Goal: Obtain resource: Download file/media

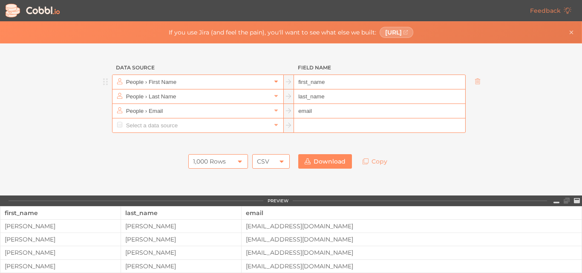
click at [273, 85] on link at bounding box center [276, 82] width 10 height 9
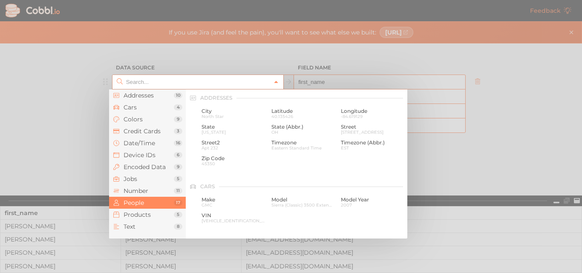
scroll to position [656, 0]
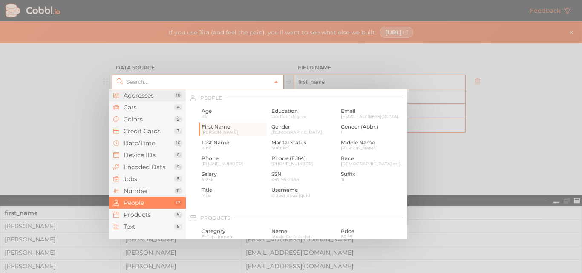
click at [150, 96] on span "Addresses" at bounding box center [149, 95] width 50 height 7
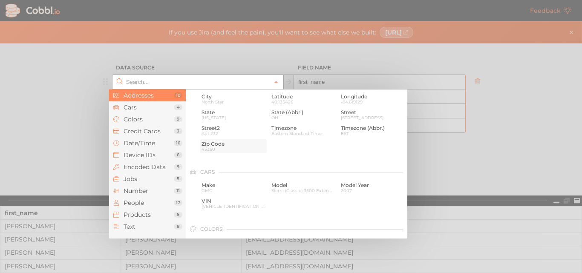
scroll to position [0, 0]
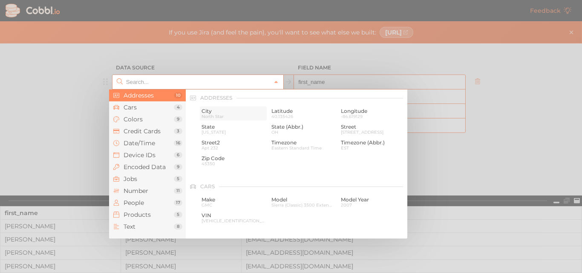
click at [214, 111] on span "City" at bounding box center [234, 111] width 64 height 6
type input "Addresses › City"
type input "city"
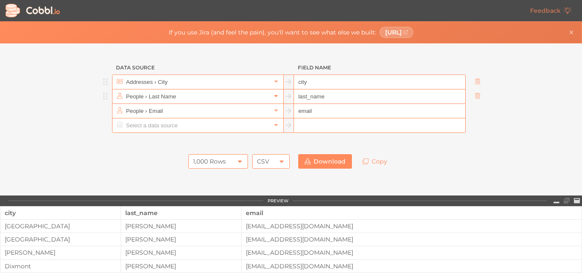
click at [276, 95] on link at bounding box center [276, 96] width 10 height 9
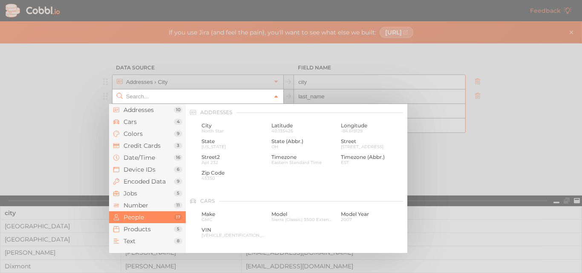
scroll to position [656, 0]
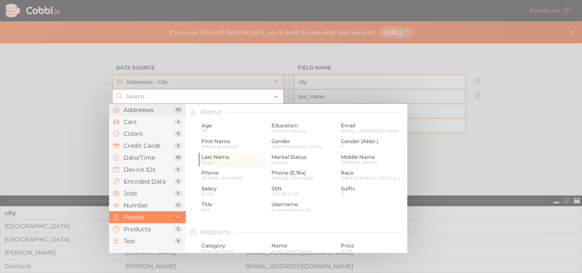
click at [146, 107] on span "Addresses" at bounding box center [149, 110] width 50 height 7
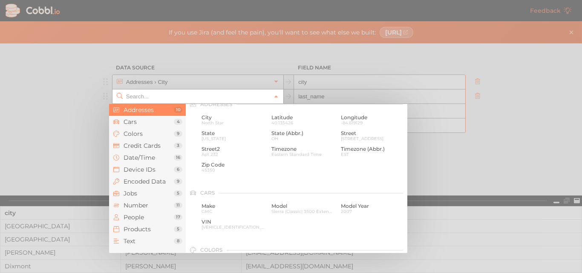
scroll to position [0, 0]
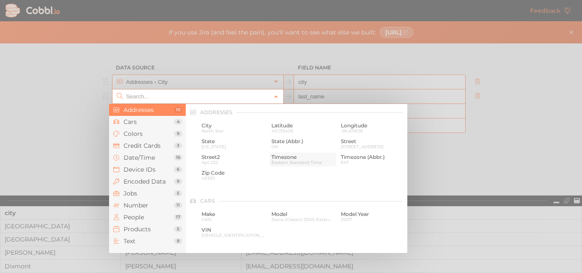
click at [280, 163] on span "Eastern Standard Time" at bounding box center [304, 162] width 64 height 5
type input "Addresses › Timezone"
type input "timezone"
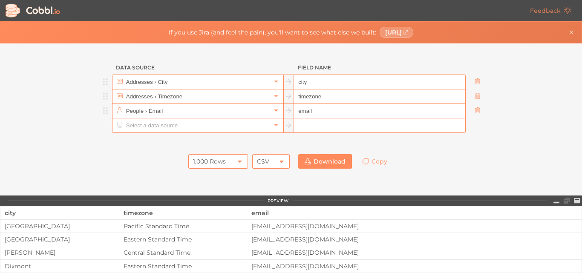
click at [273, 110] on icon at bounding box center [276, 110] width 6 height 6
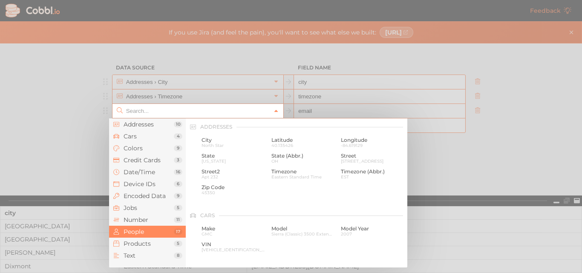
scroll to position [656, 0]
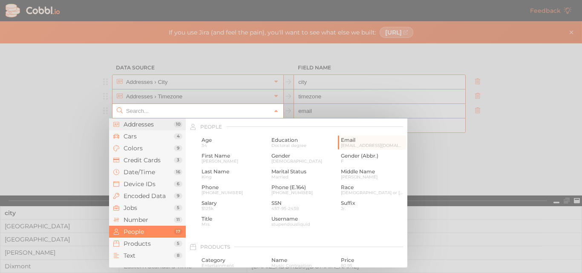
click at [146, 129] on li "Addresses 10" at bounding box center [147, 124] width 77 height 12
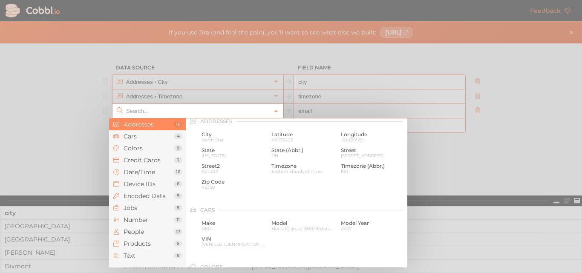
scroll to position [0, 0]
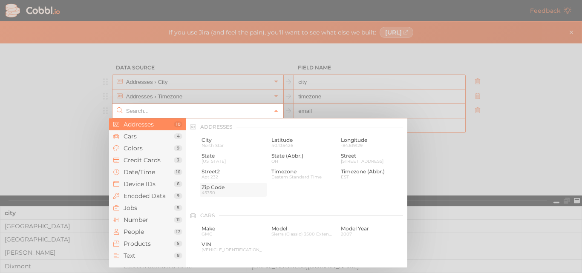
click at [231, 186] on span "Zip Code" at bounding box center [234, 188] width 64 height 6
type input "Addresses › Zip Code"
type input "zip"
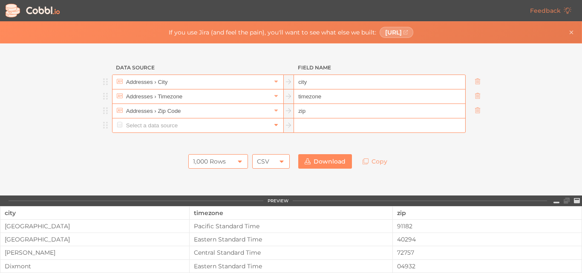
click at [274, 124] on icon at bounding box center [275, 125] width 3 height 2
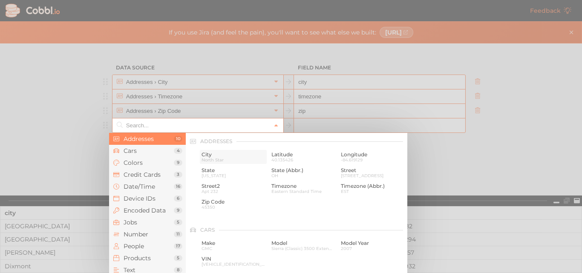
click at [212, 158] on span "North Star" at bounding box center [234, 160] width 64 height 5
type input "Addresses › City"
type input "city"
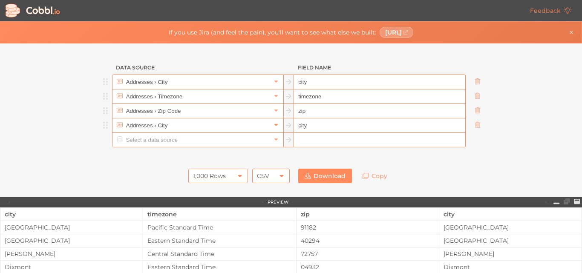
click at [273, 124] on icon at bounding box center [276, 125] width 6 height 6
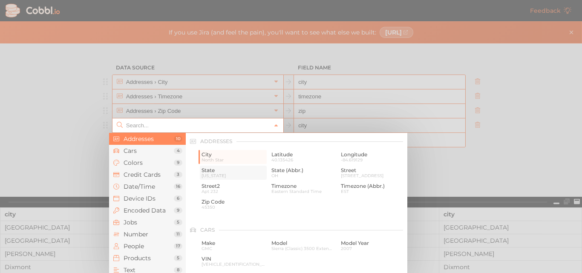
click at [219, 173] on span "[US_STATE]" at bounding box center [234, 175] width 64 height 5
type input "Addresses › State"
type input "state"
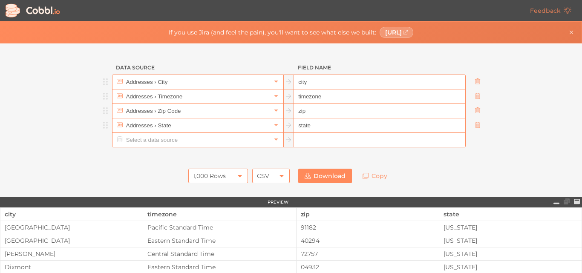
click at [318, 126] on input "state" at bounding box center [379, 125] width 171 height 14
click at [274, 174] on div "CSV" at bounding box center [271, 176] width 38 height 14
click at [267, 173] on div "CSV" at bounding box center [271, 176] width 38 height 14
click at [240, 177] on icon at bounding box center [240, 176] width 7 height 7
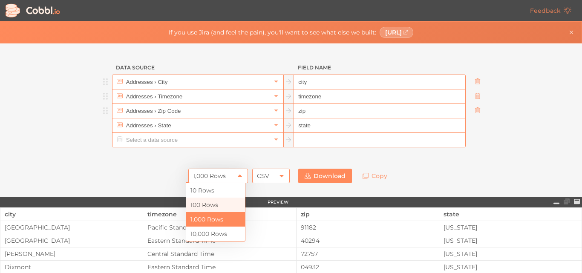
click at [219, 203] on li "100 Rows" at bounding box center [215, 205] width 59 height 14
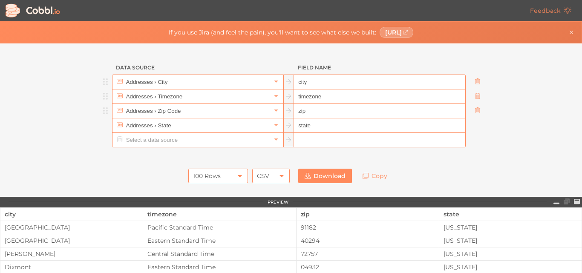
click at [308, 171] on link "Download" at bounding box center [325, 176] width 54 height 14
